Goal: Task Accomplishment & Management: Manage account settings

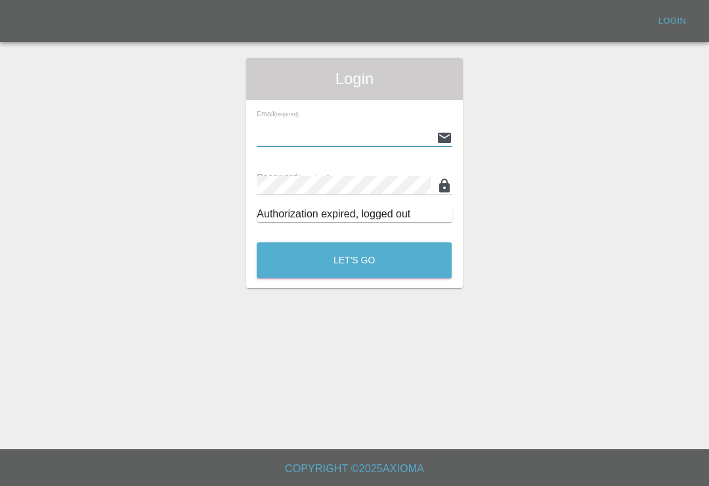
scroll to position [20, 0]
type input "[EMAIL_ADDRESS][DOMAIN_NAME]"
click at [354, 242] on button "Let's Go" at bounding box center [354, 260] width 195 height 36
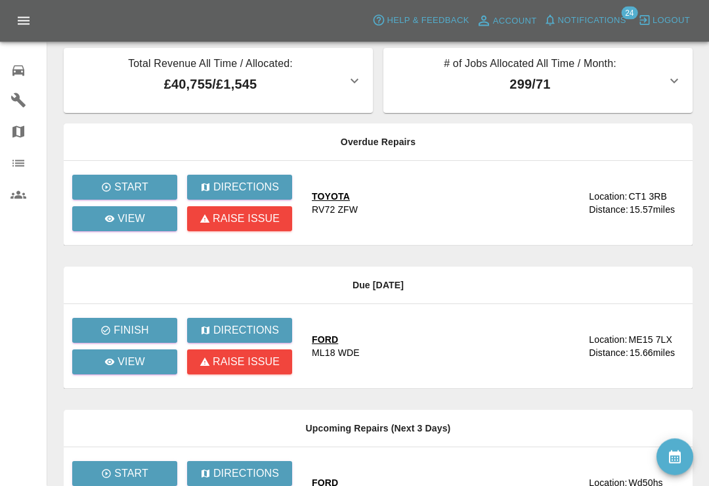
scroll to position [18, 0]
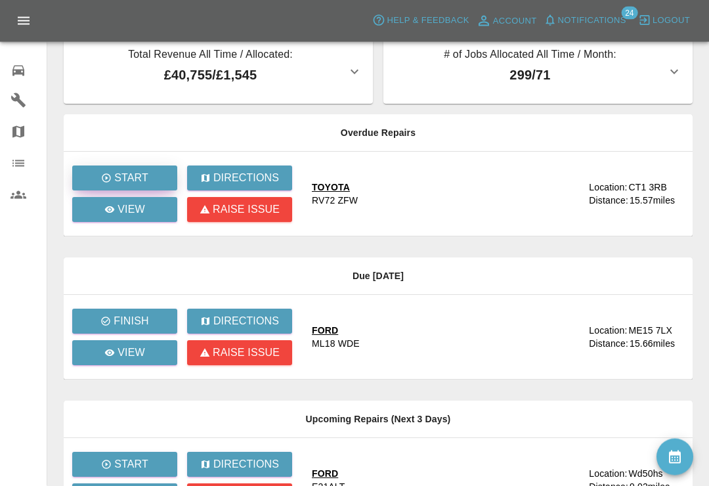
click at [142, 182] on p "Start" at bounding box center [131, 179] width 34 height 16
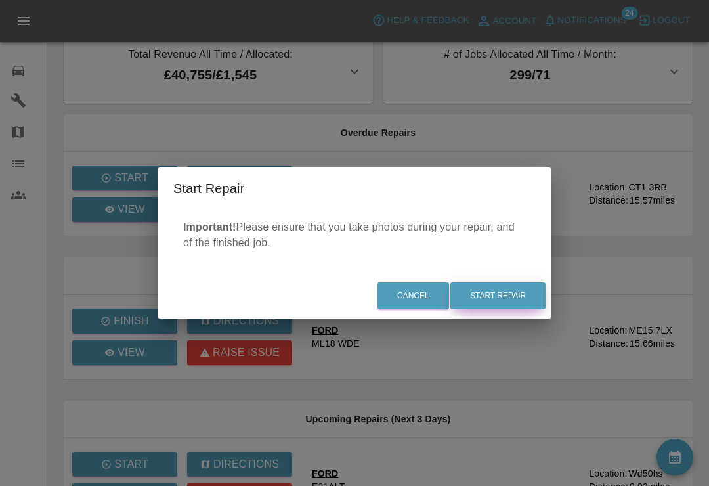
click at [508, 306] on button "Start Repair" at bounding box center [497, 295] width 95 height 27
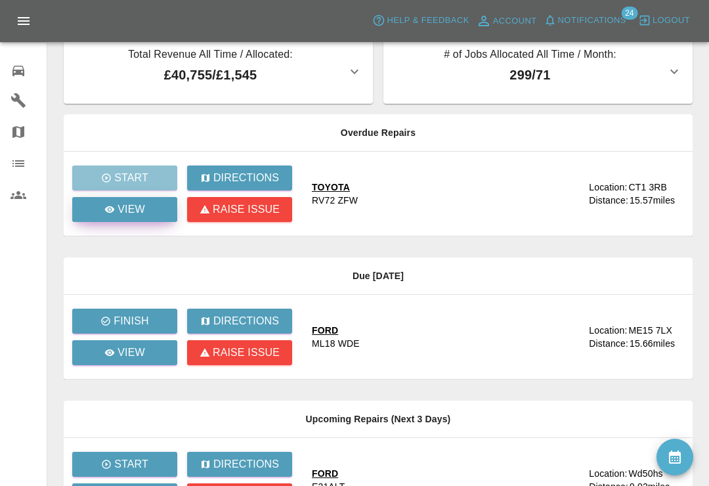
click at [150, 205] on link "View" at bounding box center [124, 209] width 105 height 25
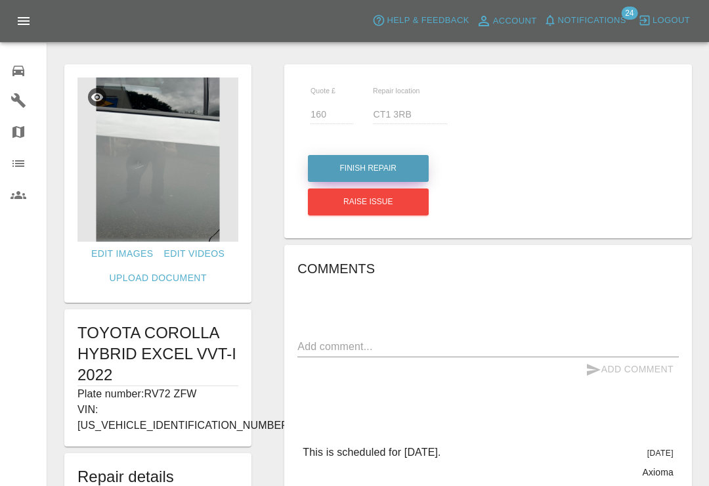
click at [402, 171] on button "Finish Repair" at bounding box center [368, 168] width 121 height 27
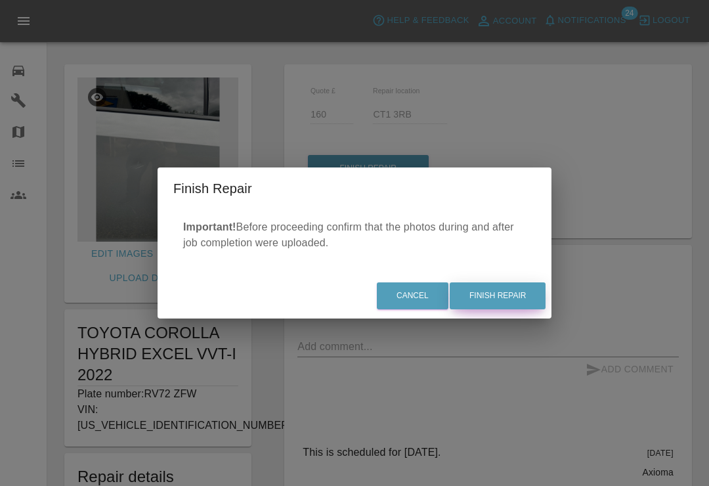
click at [518, 309] on button "Finish Repair" at bounding box center [498, 295] width 96 height 27
click at [513, 309] on div "Cancel Finish Repair" at bounding box center [355, 296] width 394 height 44
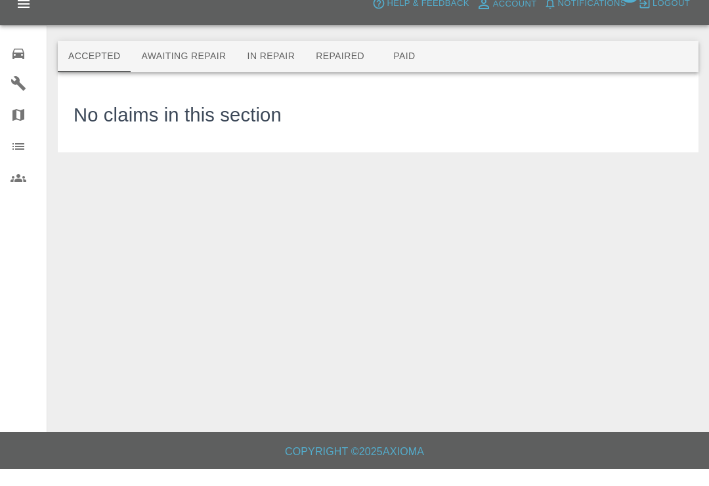
scroll to position [18, 0]
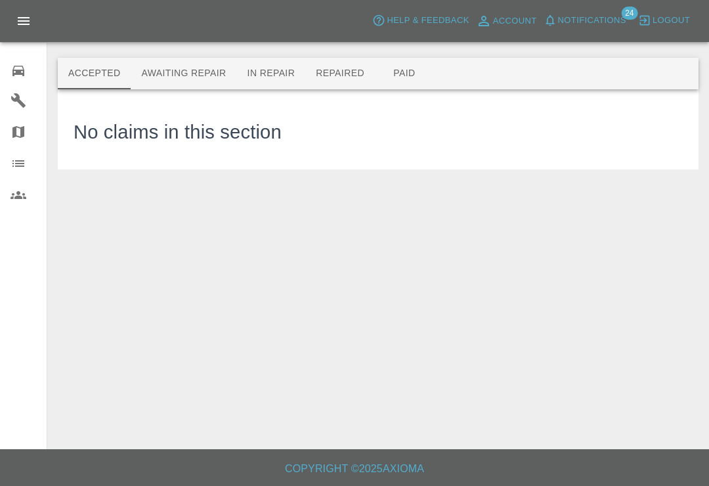
click at [11, 79] on link "0 Repair home" at bounding box center [23, 69] width 47 height 32
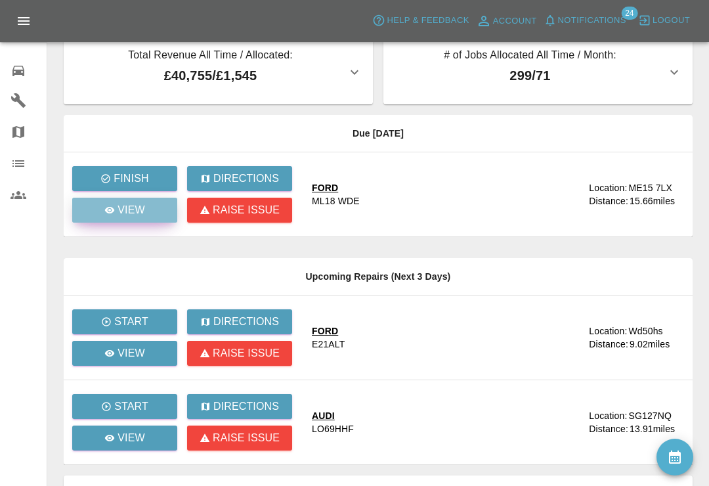
click at [140, 213] on p "View" at bounding box center [131, 210] width 28 height 16
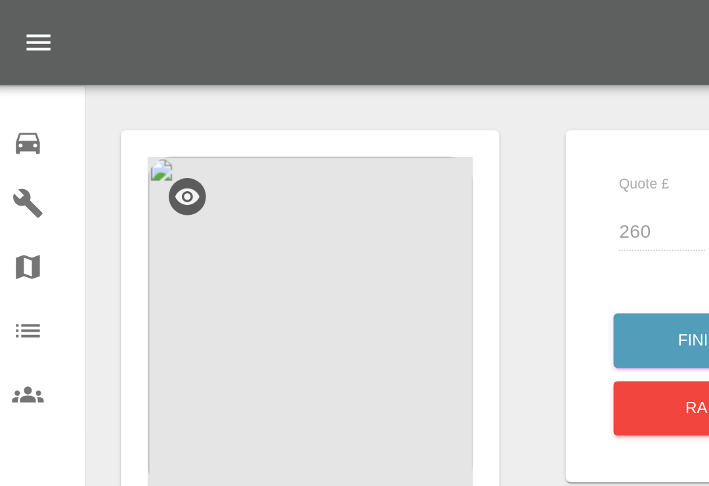
click at [217, 169] on img at bounding box center [157, 159] width 161 height 164
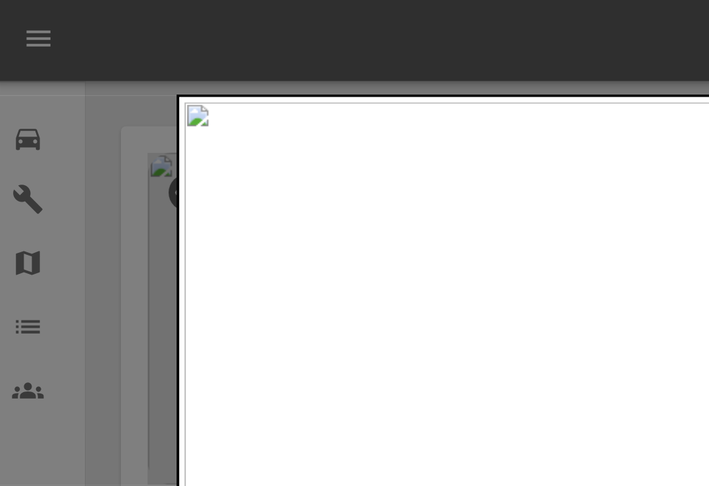
click at [68, 51] on div at bounding box center [354, 243] width 709 height 486
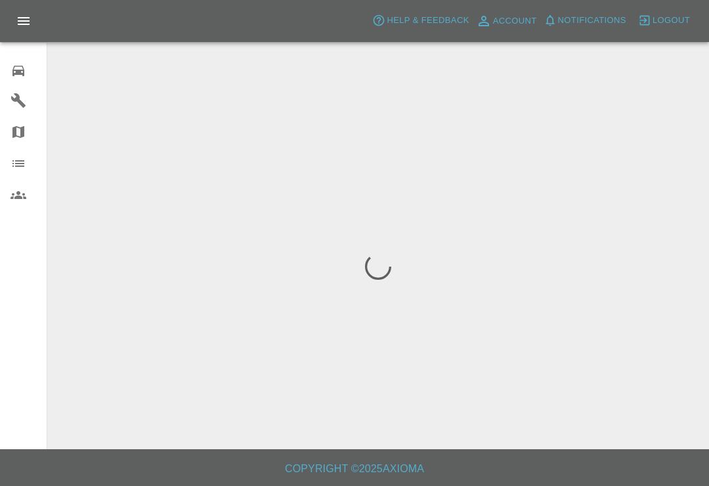
scroll to position [20, 0]
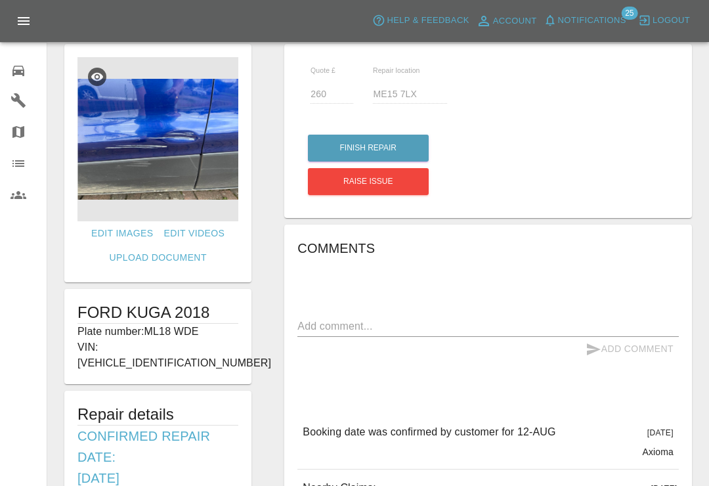
click at [557, 28] on button "Notifications" at bounding box center [584, 21] width 89 height 20
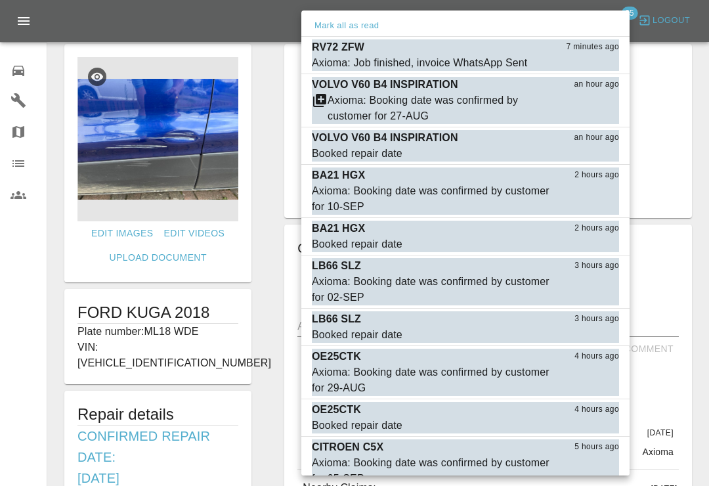
click at [354, 106] on div "Axioma: Booking date was confirmed by customer for 27-AUG" at bounding box center [440, 109] width 226 height 32
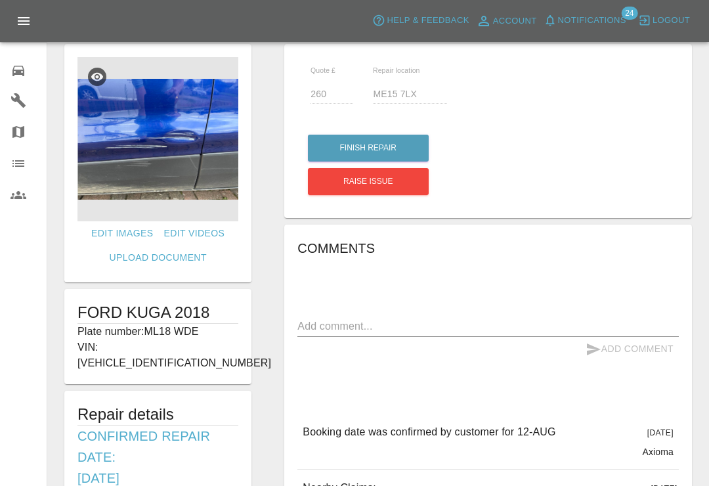
type input "490"
type input "HA20JY"
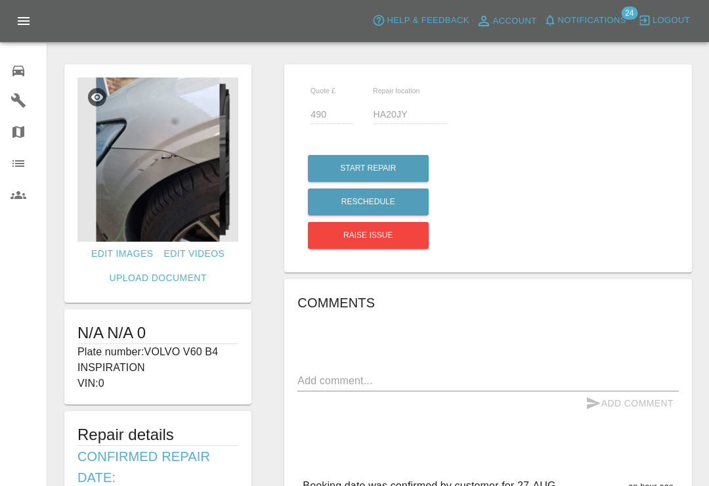
click at [184, 163] on img at bounding box center [157, 159] width 161 height 164
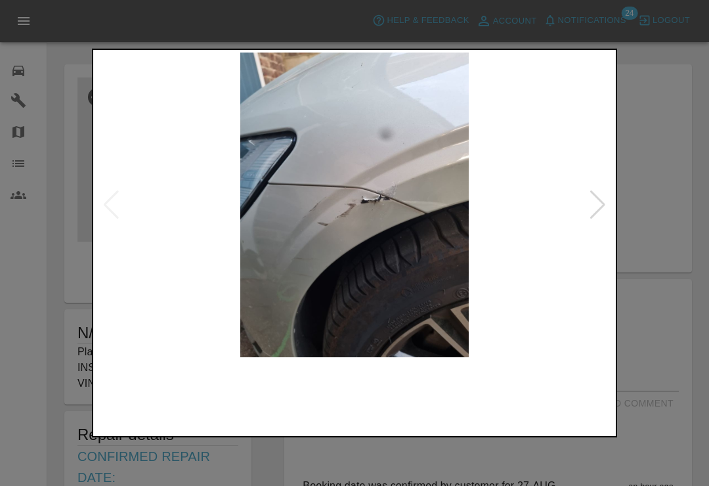
click at [392, 282] on img at bounding box center [354, 205] width 517 height 305
click at [604, 207] on div at bounding box center [598, 204] width 18 height 29
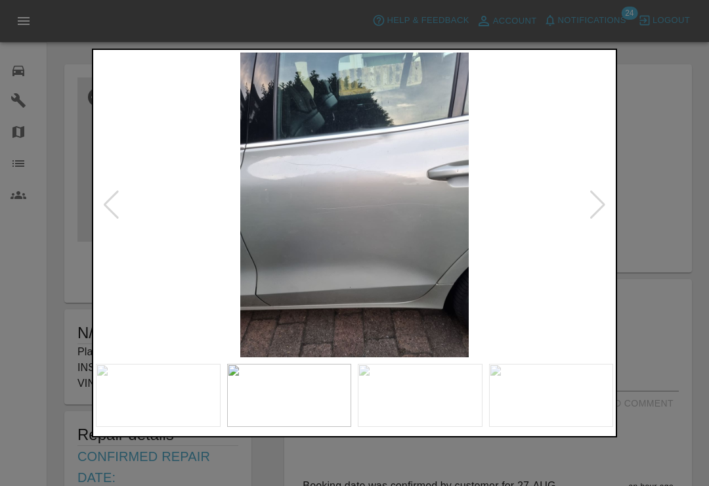
click at [607, 214] on img at bounding box center [354, 205] width 517 height 305
click at [608, 205] on img at bounding box center [354, 205] width 517 height 305
click at [598, 215] on div at bounding box center [598, 204] width 18 height 29
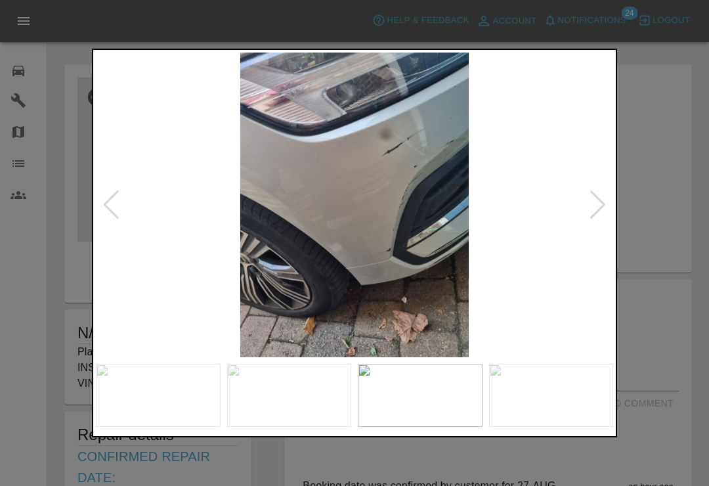
click at [597, 218] on div at bounding box center [598, 204] width 18 height 29
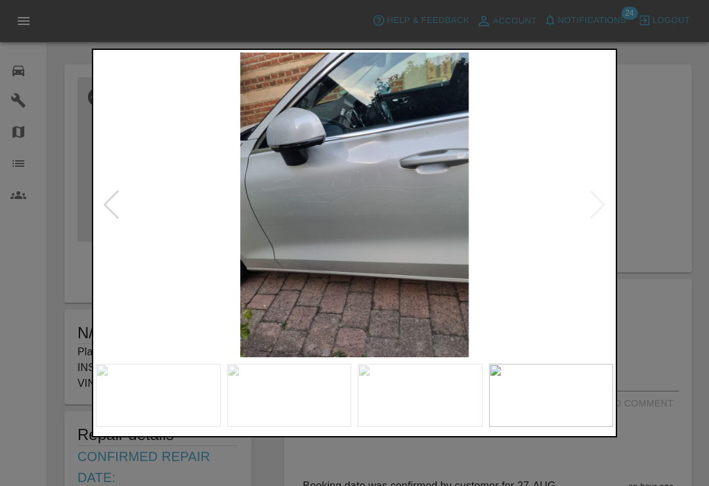
click at [654, 54] on div at bounding box center [354, 243] width 709 height 486
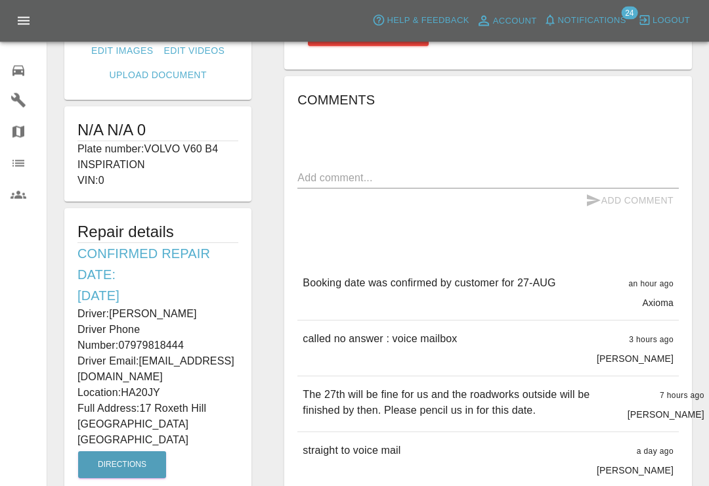
scroll to position [203, 0]
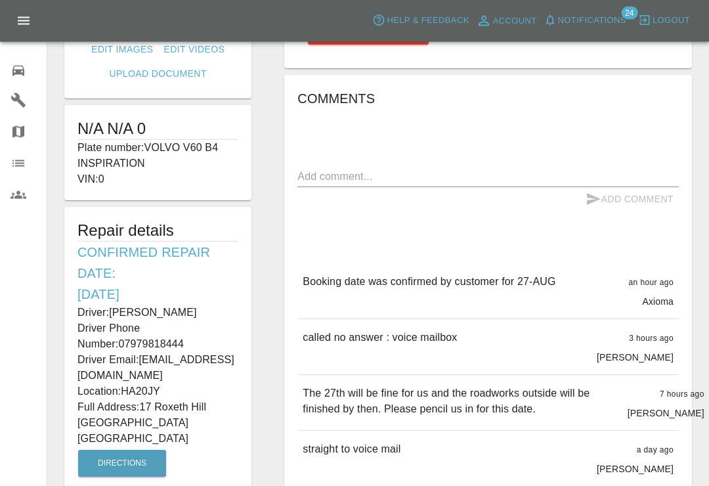
click at [495, 177] on textarea at bounding box center [487, 176] width 381 height 15
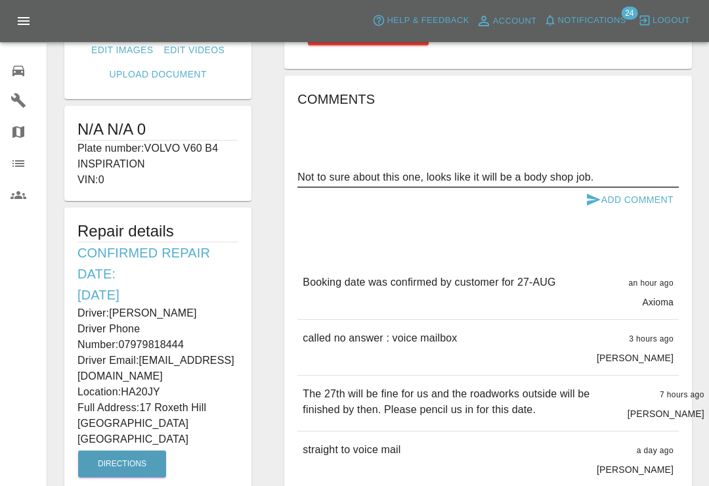
type textarea "Not to sure about this one, looks like it will be a body shop job."
click at [615, 200] on button "Add Comment" at bounding box center [629, 200] width 98 height 24
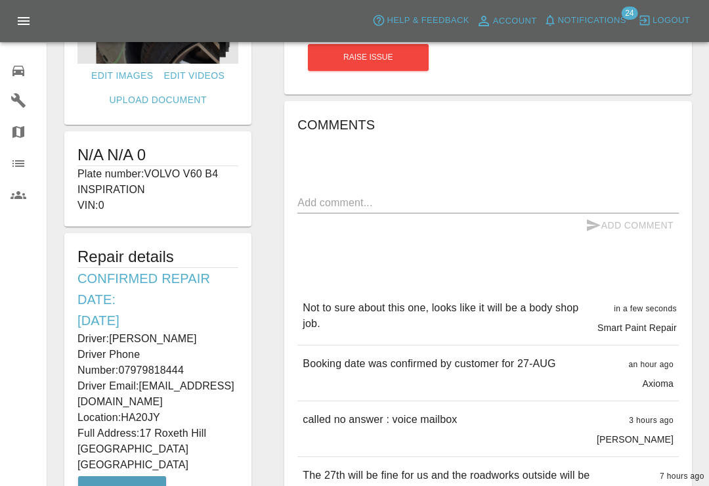
scroll to position [179, 0]
click at [566, 26] on span "Notifications" at bounding box center [592, 20] width 68 height 15
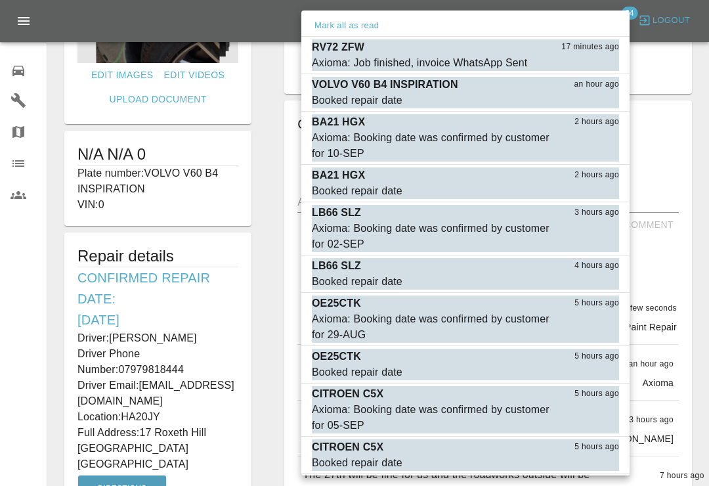
click at [345, 137] on div "Axioma: Booking date was confirmed by customer for 10-SEP" at bounding box center [433, 146] width 242 height 32
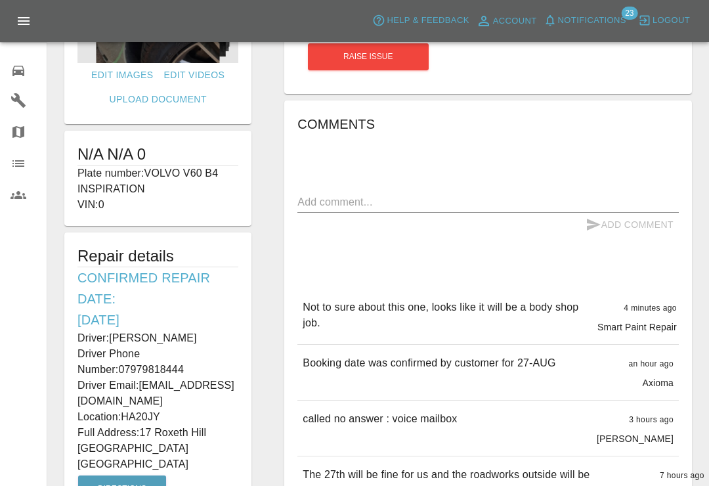
type input "210"
type input "CT18 7SJ"
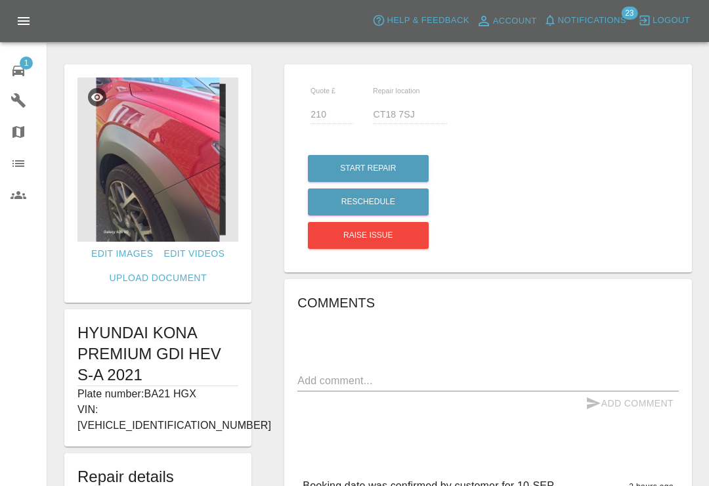
click at [560, 18] on span "Notifications" at bounding box center [592, 20] width 68 height 15
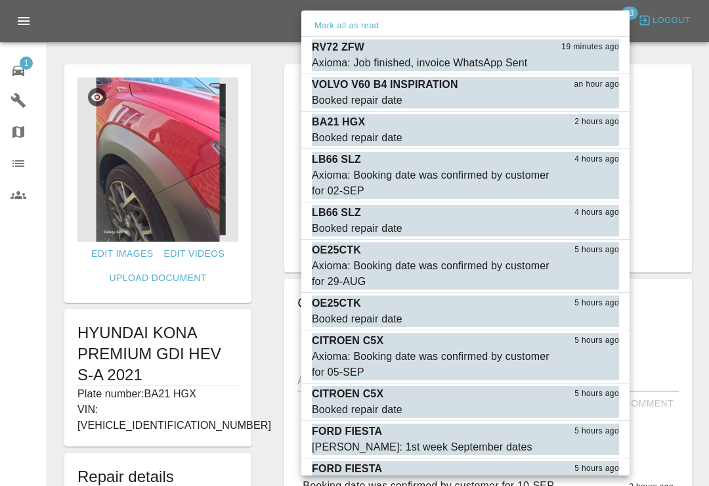
click at [603, 62] on button "Mark as read" at bounding box center [590, 63] width 58 height 15
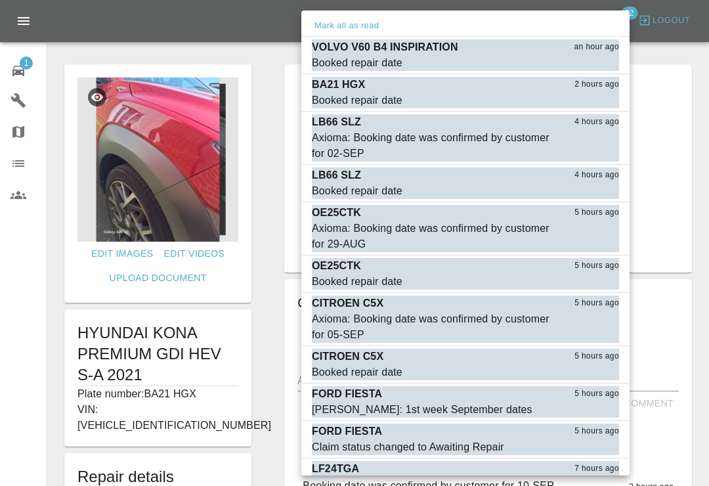
click at [593, 107] on button "Mark as read" at bounding box center [590, 100] width 58 height 15
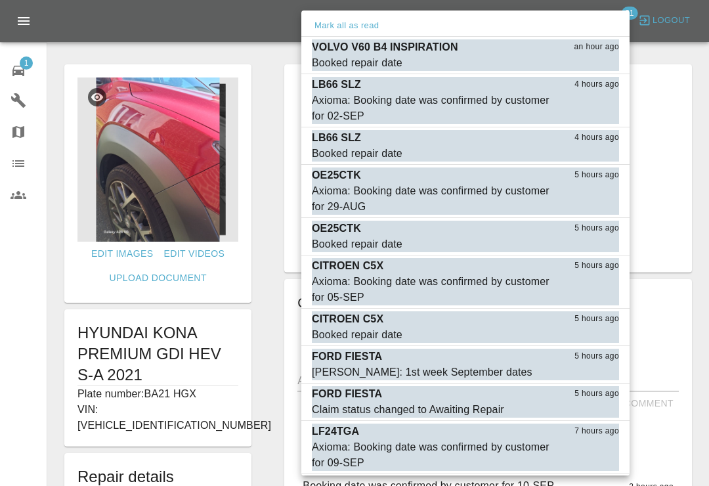
click at [358, 106] on div "Axioma: Booking date was confirmed by customer for 02-SEP" at bounding box center [433, 109] width 242 height 32
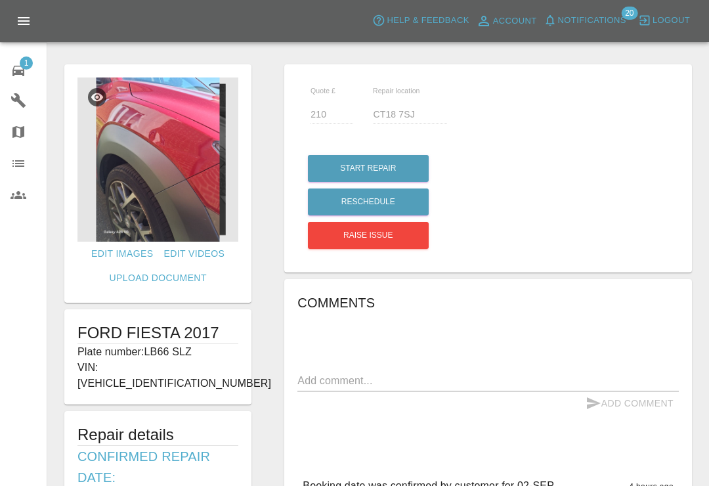
type input "220"
type input "TN6 3SP"
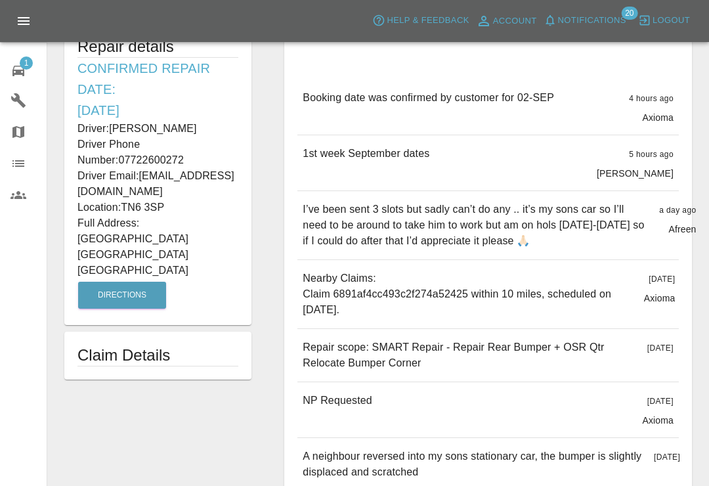
scroll to position [444, 0]
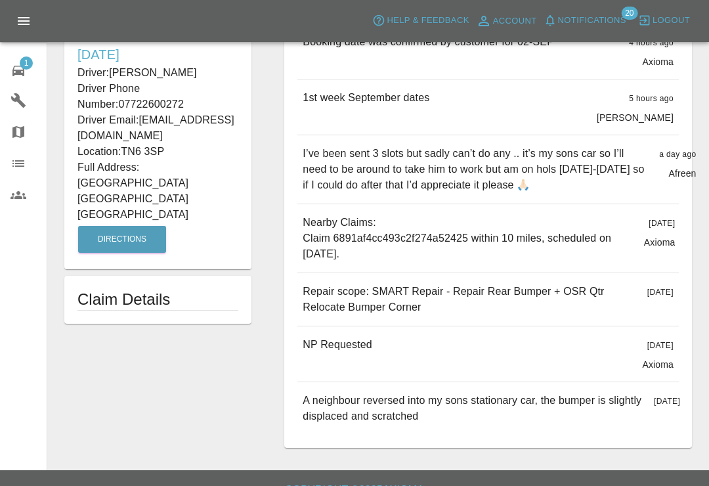
click at [28, 69] on span "1" at bounding box center [26, 62] width 13 height 13
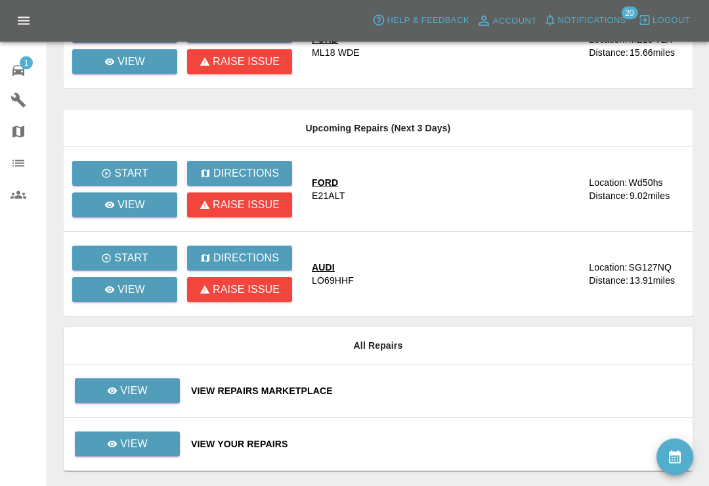
scroll to position [184, 0]
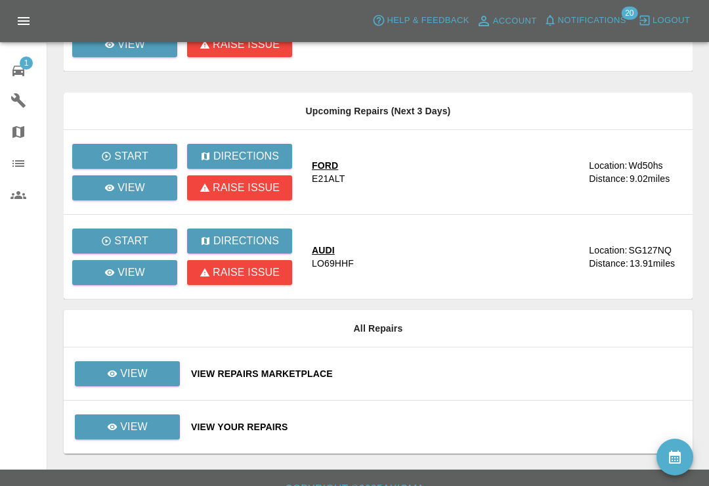
click at [396, 428] on div "View Your Repairs" at bounding box center [436, 426] width 491 height 13
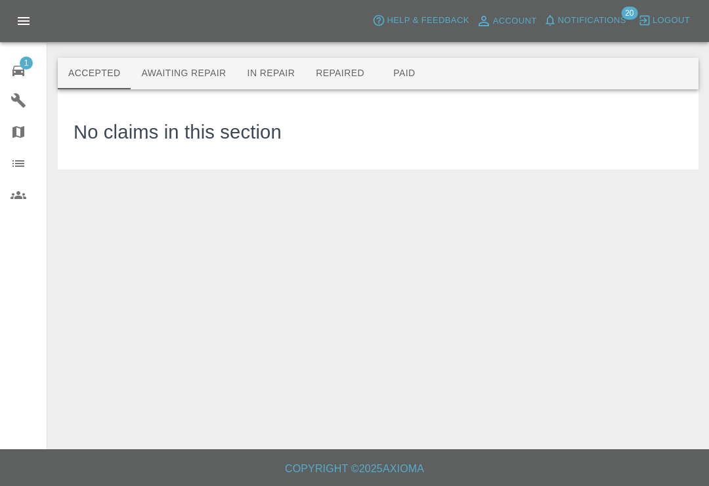
click at [193, 82] on button "Awaiting Repair" at bounding box center [184, 74] width 106 height 32
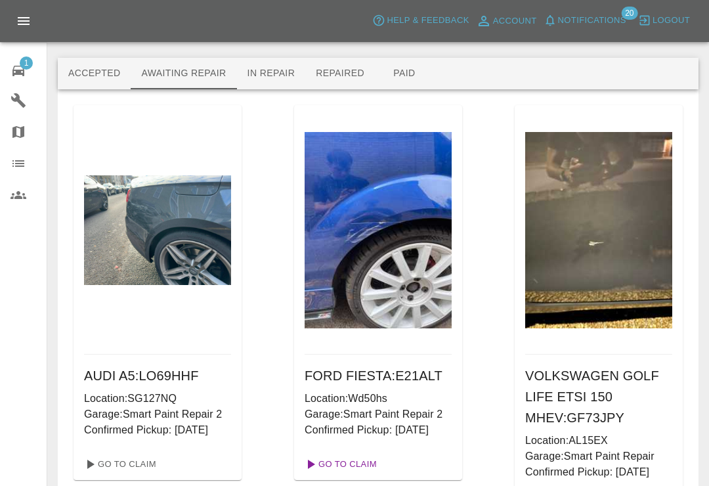
click at [365, 463] on link "Go To Claim" at bounding box center [339, 463] width 81 height 21
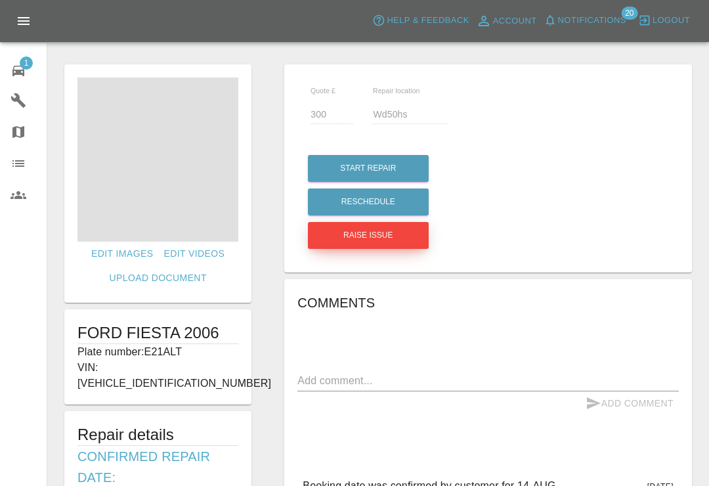
click at [408, 238] on button "Raise issue" at bounding box center [368, 235] width 121 height 27
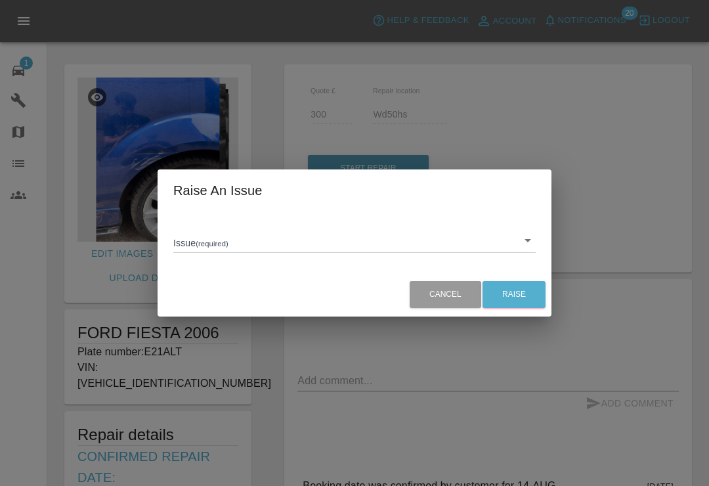
click at [532, 248] on body "Axioma Help & Feedback Account Notifications 20 Logout 1 Repair home Garages Ma…" at bounding box center [354, 483] width 709 height 967
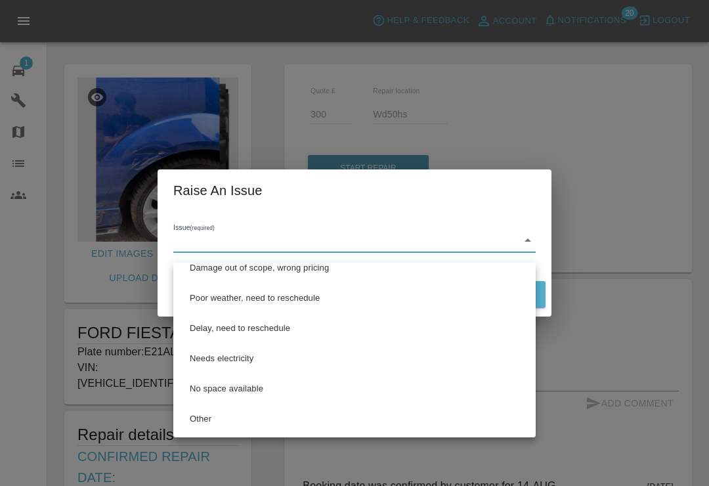
scroll to position [43, 0]
click at [219, 422] on li "Other" at bounding box center [355, 419] width 356 height 30
type input "Other"
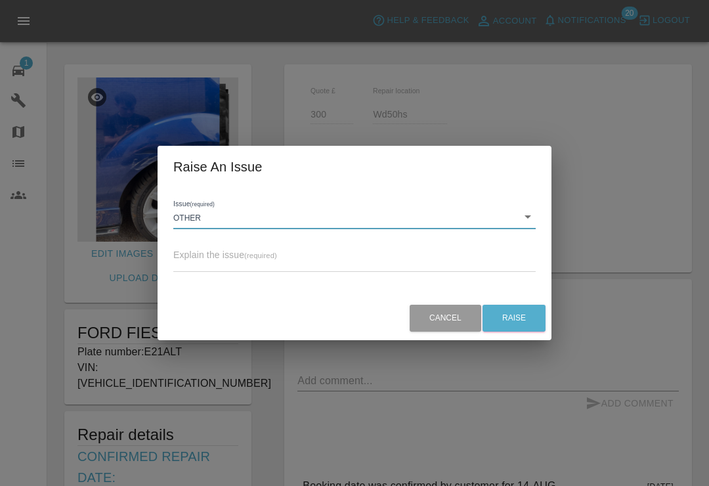
click at [283, 268] on textarea at bounding box center [354, 262] width 362 height 12
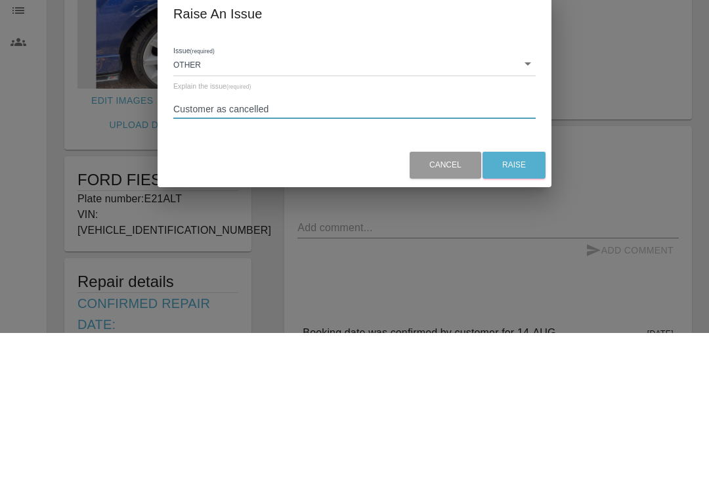
type textarea "Customer as cancelled"
click at [516, 305] on button "Raise" at bounding box center [513, 318] width 63 height 27
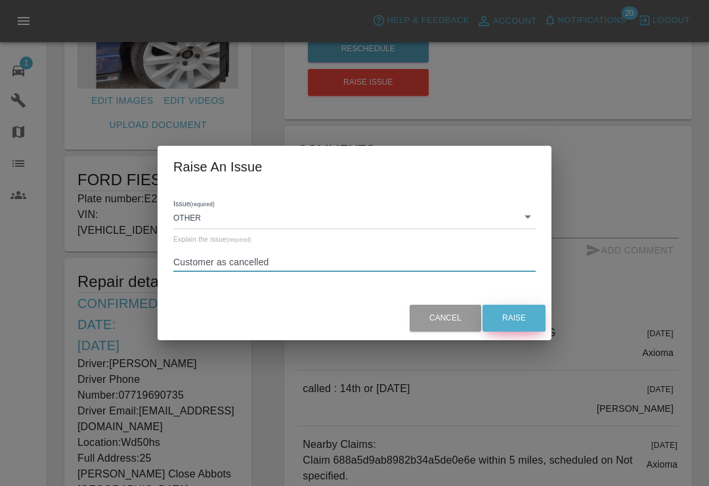
scroll to position [0, 0]
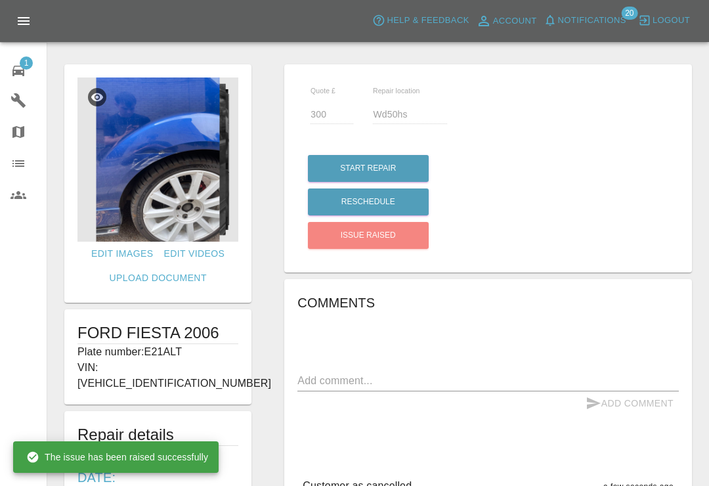
click at [23, 82] on link "1 Repair home" at bounding box center [23, 69] width 47 height 32
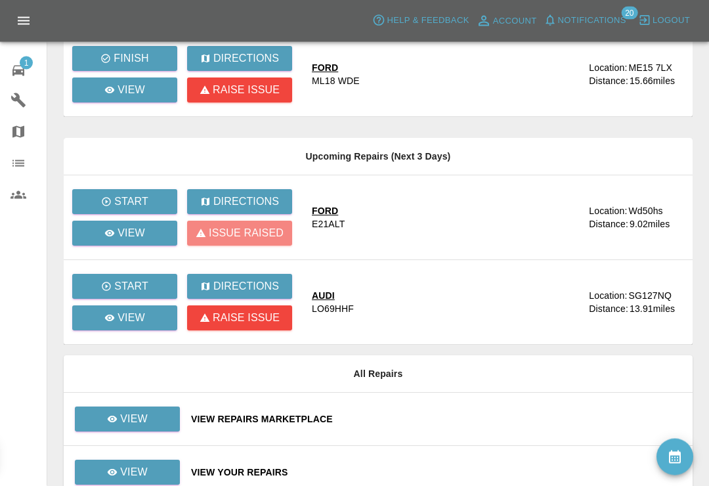
scroll to position [184, 0]
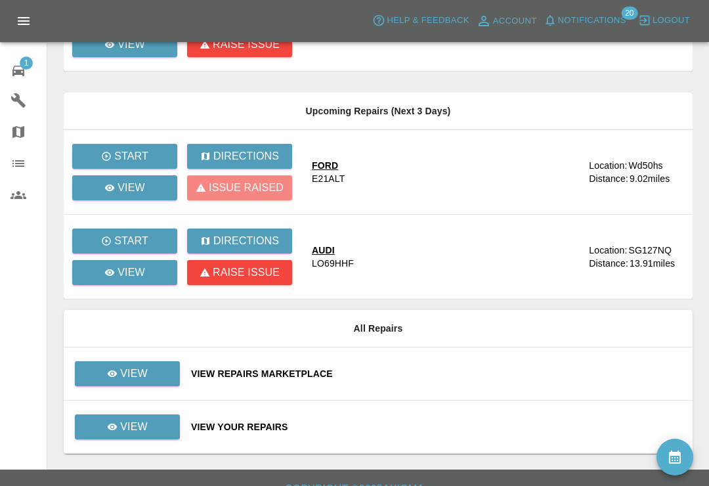
click at [420, 427] on div "View Your Repairs" at bounding box center [436, 426] width 491 height 13
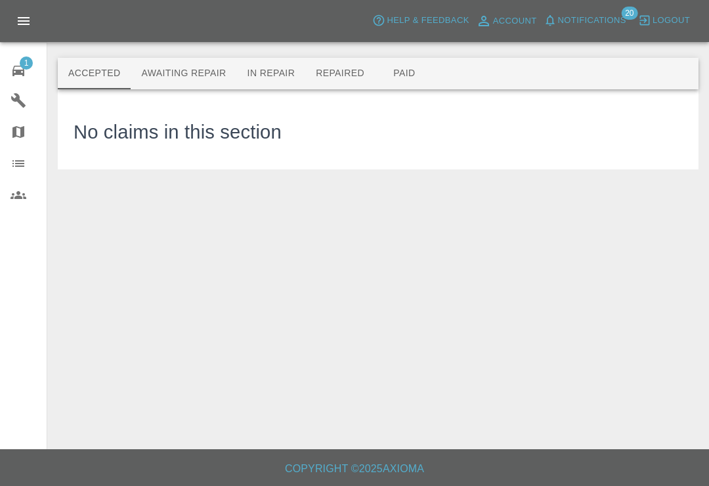
click at [208, 74] on button "Awaiting Repair" at bounding box center [184, 74] width 106 height 32
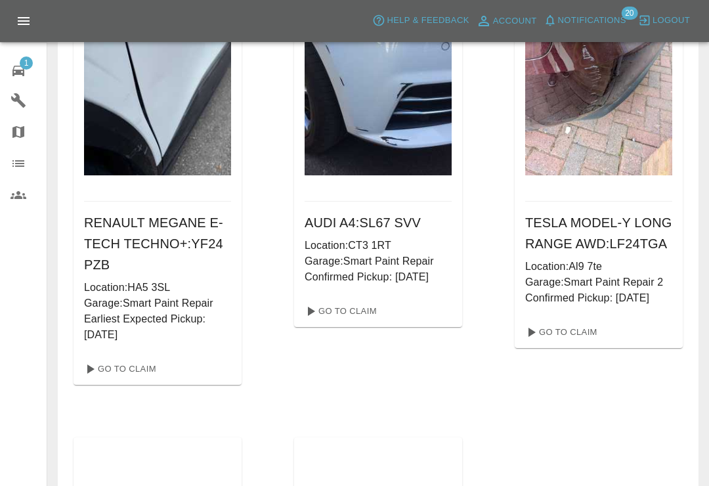
scroll to position [5324, 0]
click at [346, 322] on link "Go To Claim" at bounding box center [339, 311] width 81 height 21
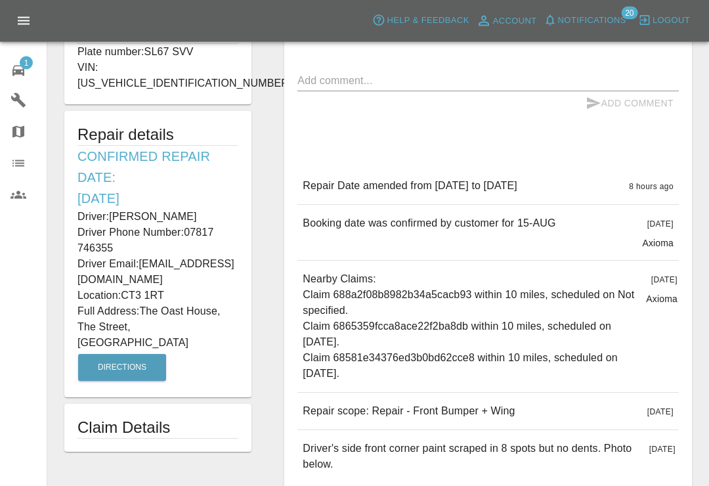
scroll to position [300, 0]
click at [557, 19] on button "Notifications" at bounding box center [584, 21] width 89 height 20
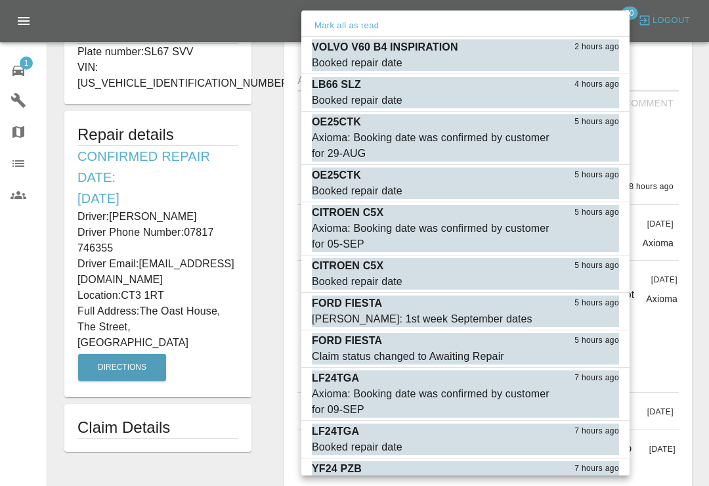
click at [339, 432] on p "LF24TGA" at bounding box center [335, 431] width 47 height 16
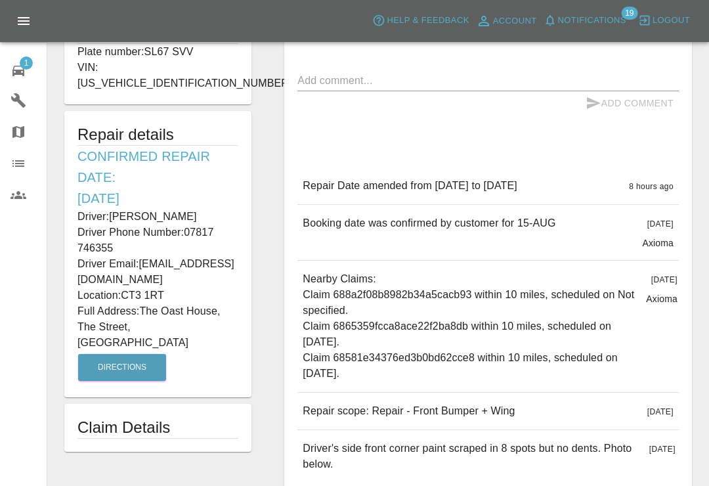
type input "120"
type input "Al9 7te"
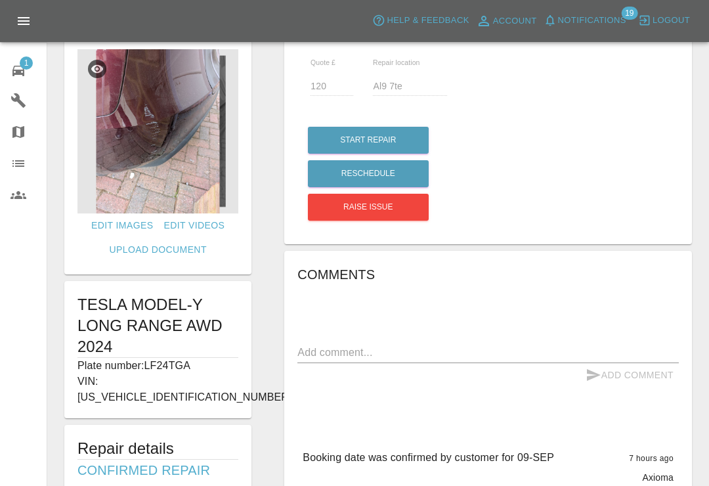
scroll to position [28, 0]
click at [558, 24] on span "Notifications" at bounding box center [592, 20] width 68 height 15
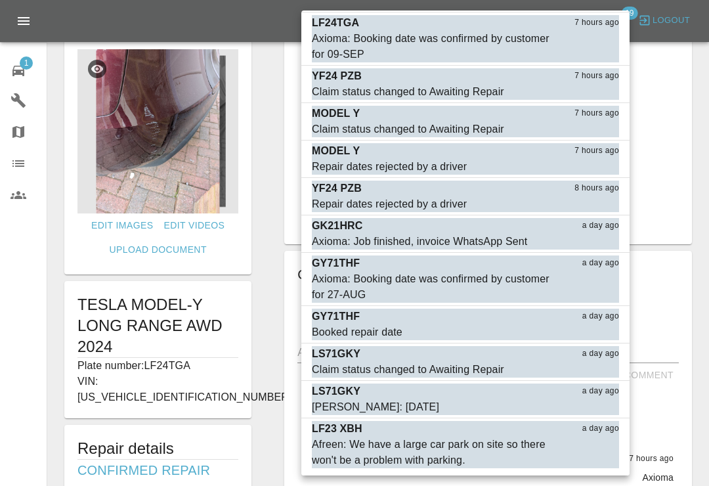
scroll to position [355, 0]
click at [347, 404] on div "Castro: 3rd September" at bounding box center [375, 407] width 127 height 16
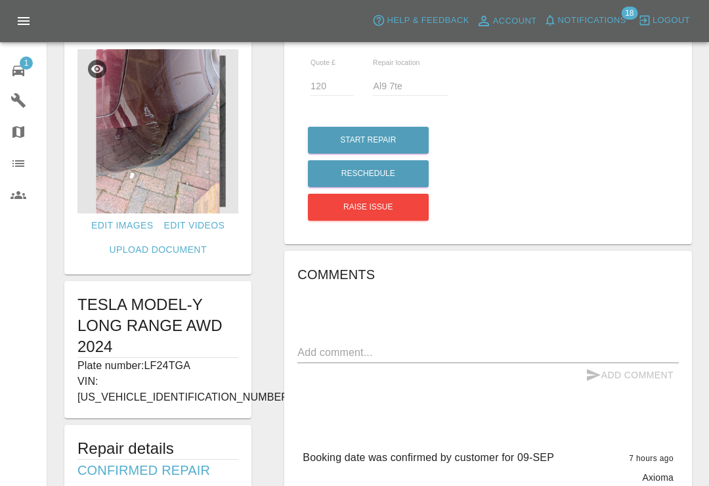
scroll to position [318, 0]
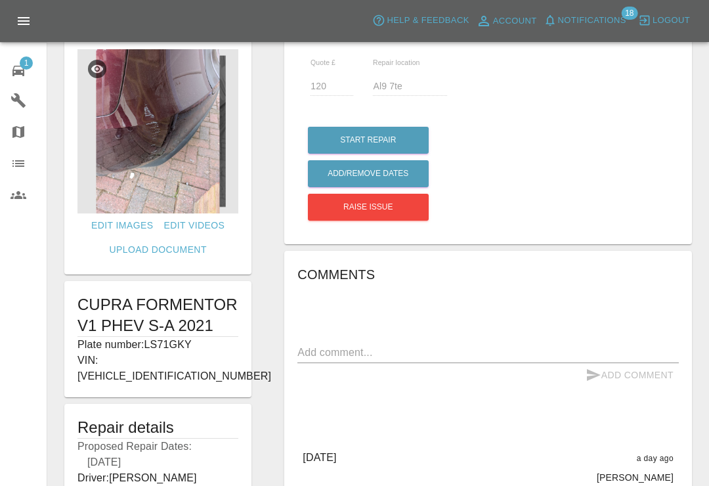
type input "160"
type input "SG16 6PF"
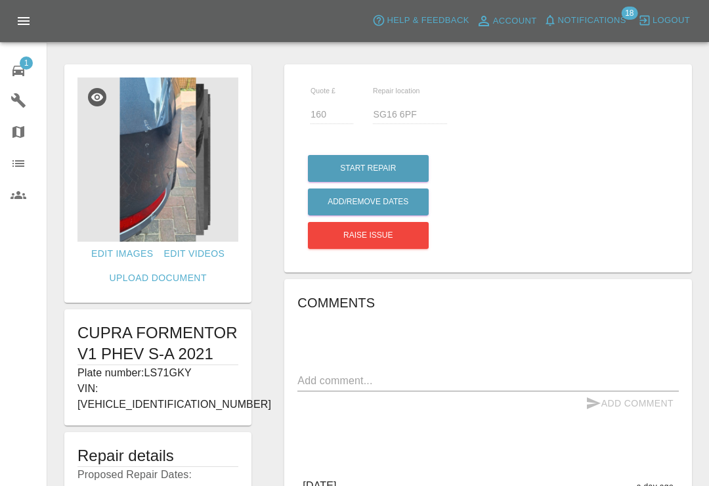
click at [566, 26] on span "Notifications" at bounding box center [592, 20] width 68 height 15
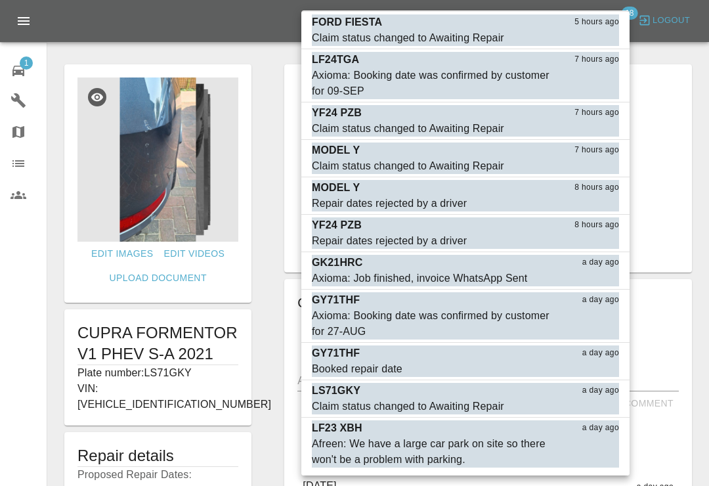
scroll to position [318, 0]
click at [348, 439] on div "Afreen: We have a large car park on site so there won't be a problem with parki…" at bounding box center [433, 452] width 242 height 32
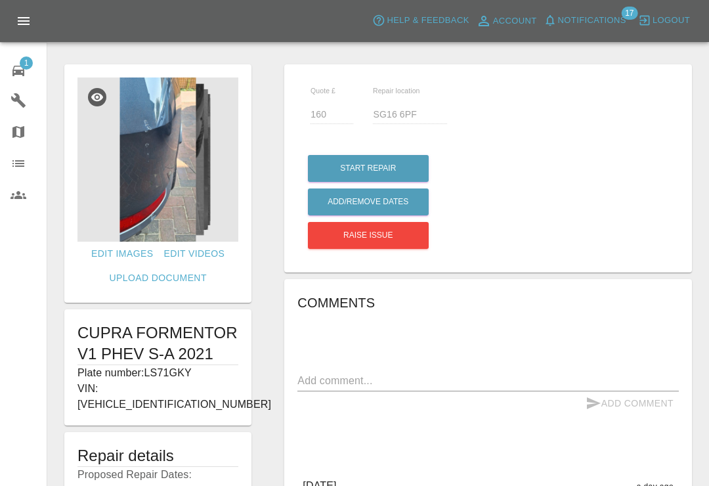
scroll to position [264, 0]
type input "120"
type input "AL10 9TG"
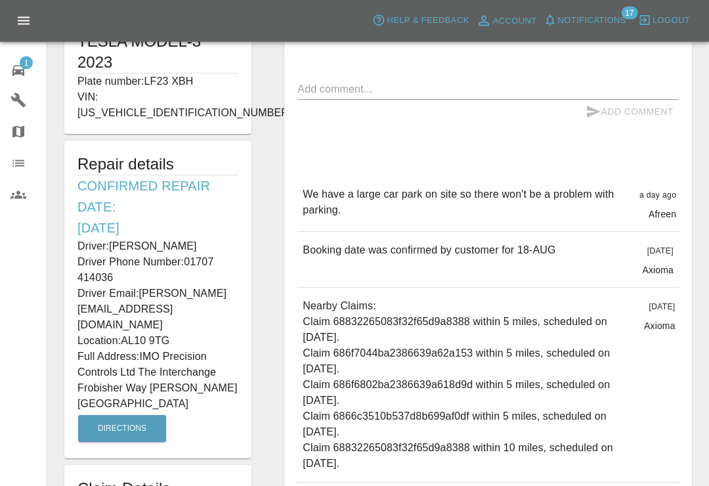
scroll to position [293, 0]
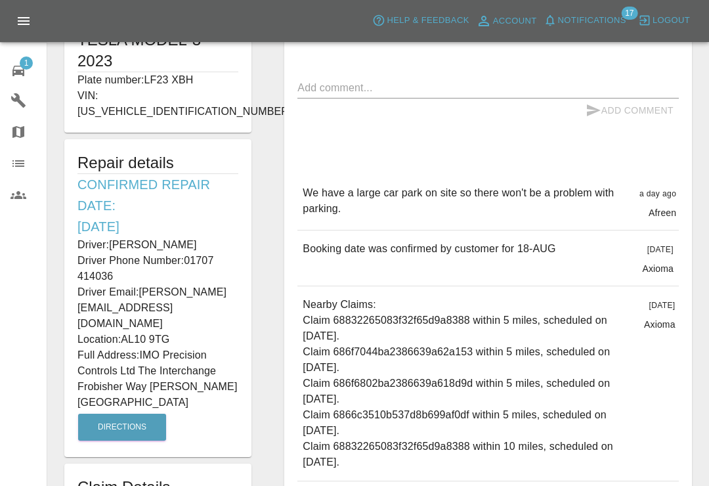
click at [30, 68] on span "1" at bounding box center [26, 62] width 13 height 13
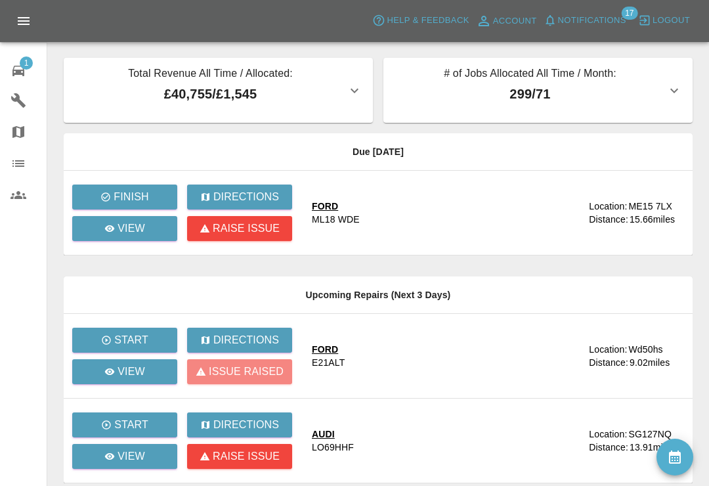
click at [564, 22] on span "Notifications" at bounding box center [592, 20] width 68 height 15
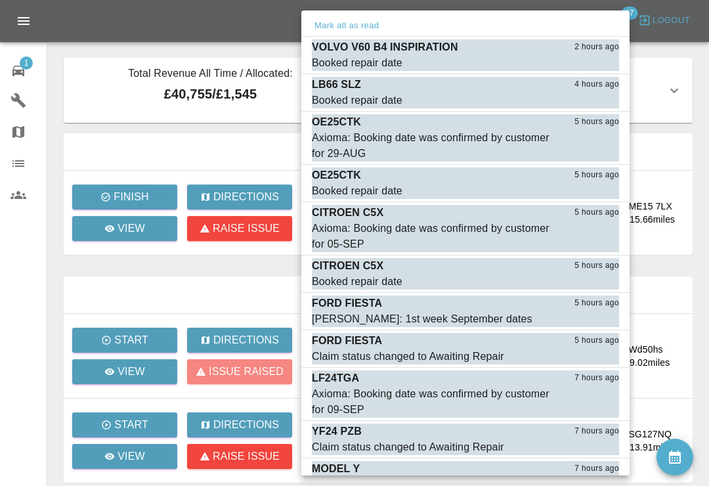
click at [366, 87] on div "LB66 SLZ 4 hours ago" at bounding box center [465, 85] width 307 height 16
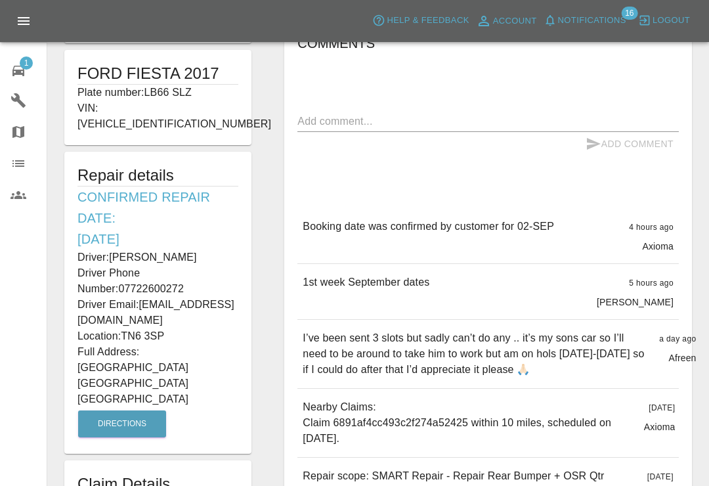
scroll to position [260, 0]
